Goal: Obtain resource: Download file/media

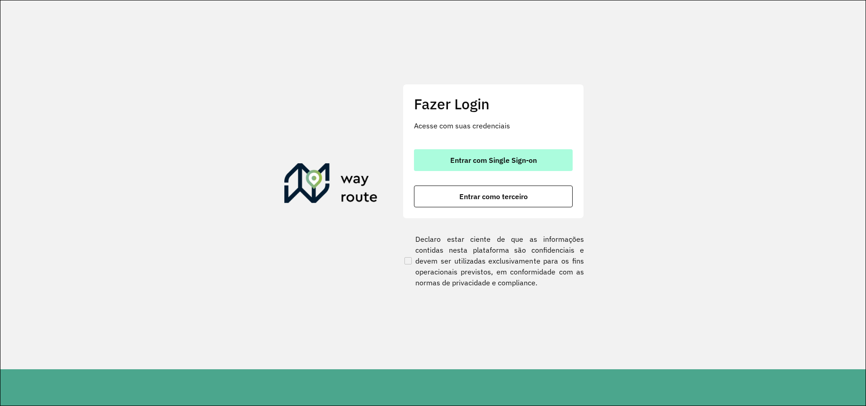
click at [464, 156] on span "Entrar com Single Sign-on" at bounding box center [493, 159] width 87 height 7
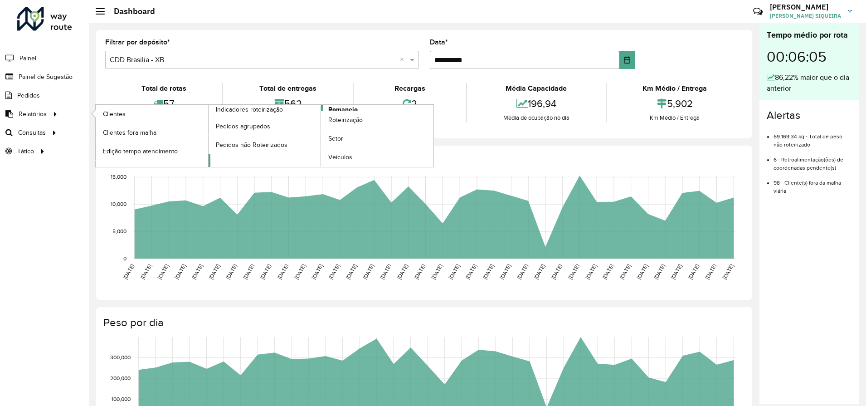
click at [341, 108] on span "Romaneio" at bounding box center [342, 110] width 29 height 10
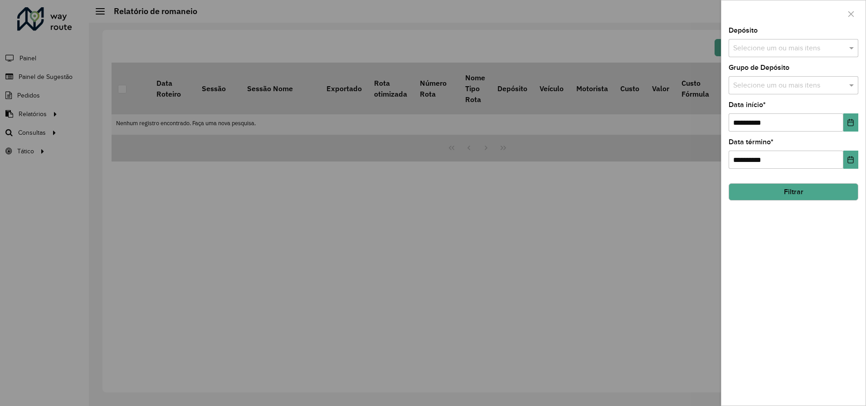
click at [805, 48] on input "text" at bounding box center [789, 48] width 116 height 11
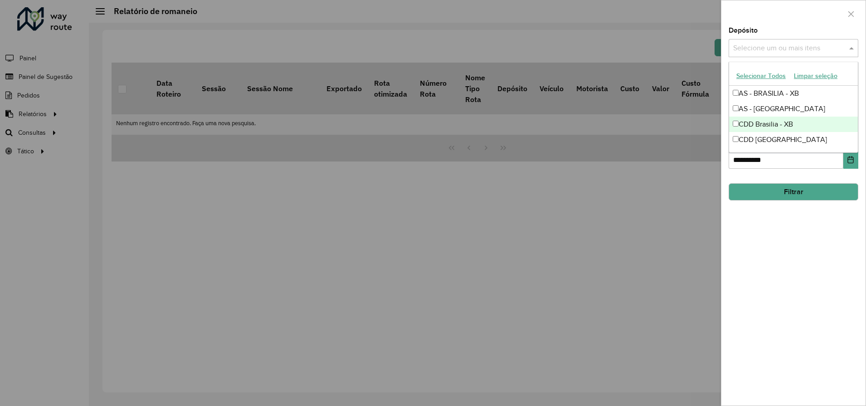
click at [785, 140] on div "CDD Rondonópolis" at bounding box center [793, 139] width 129 height 15
click at [806, 191] on button "Filtrar" at bounding box center [794, 191] width 130 height 17
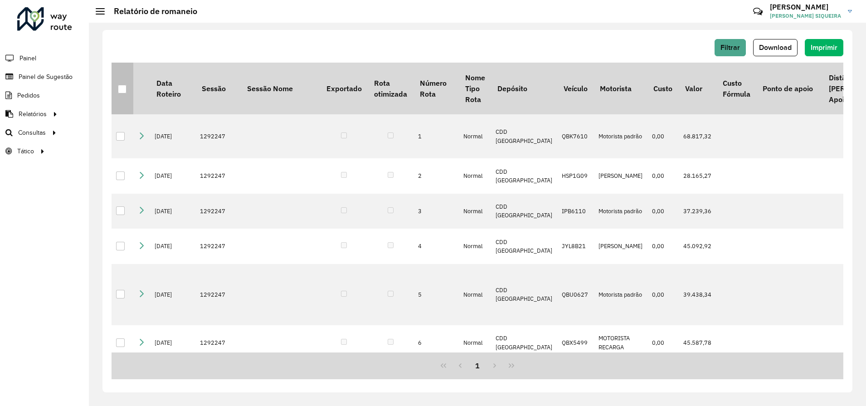
click at [124, 88] on div at bounding box center [122, 89] width 9 height 9
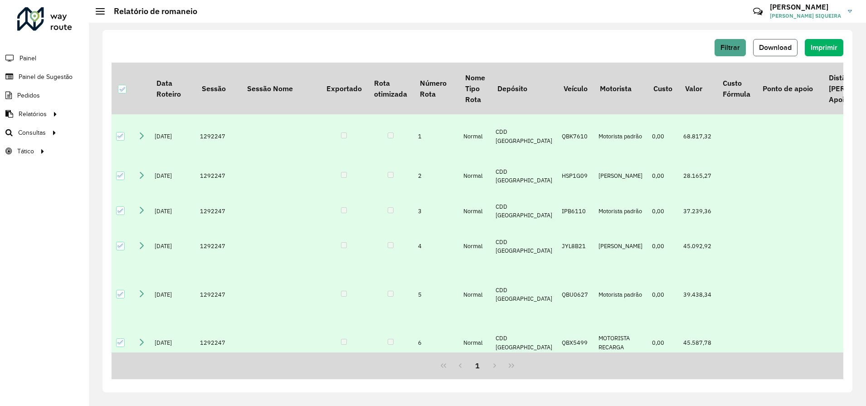
click at [776, 48] on span "Download" at bounding box center [775, 48] width 33 height 8
